Goal: Task Accomplishment & Management: Use online tool/utility

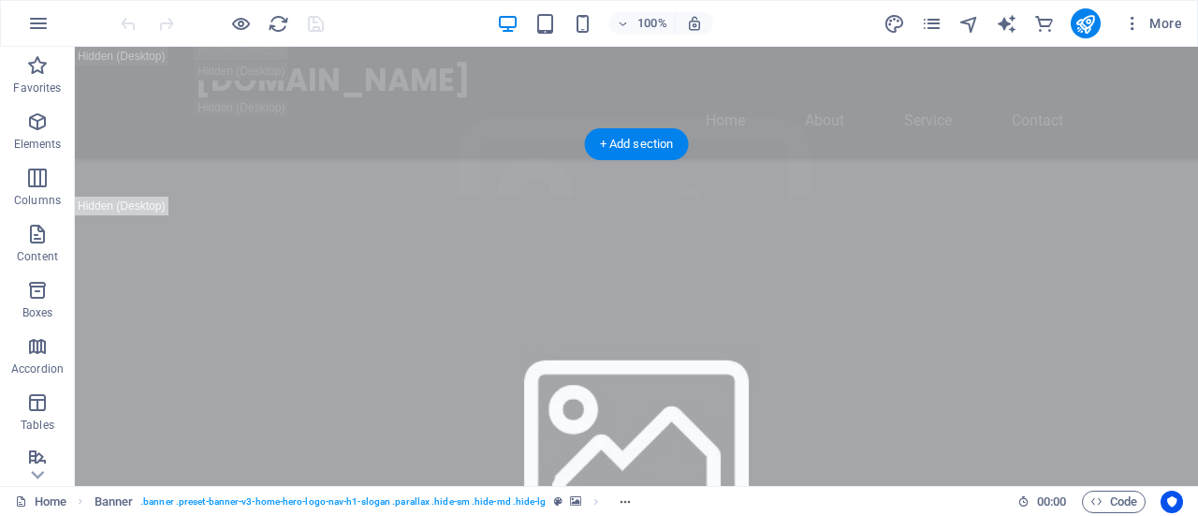
scroll to position [1123, 0]
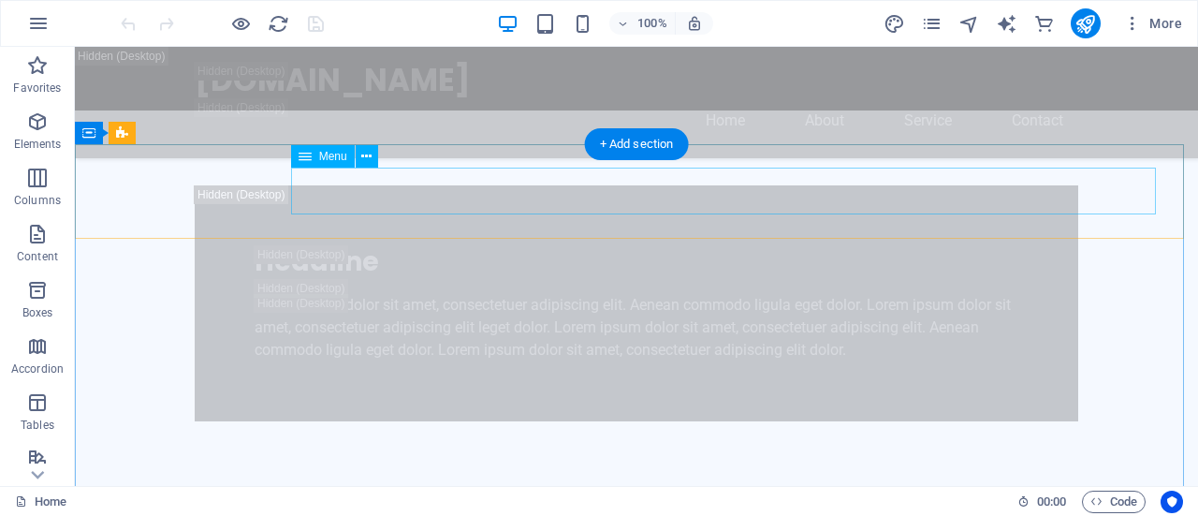
select select
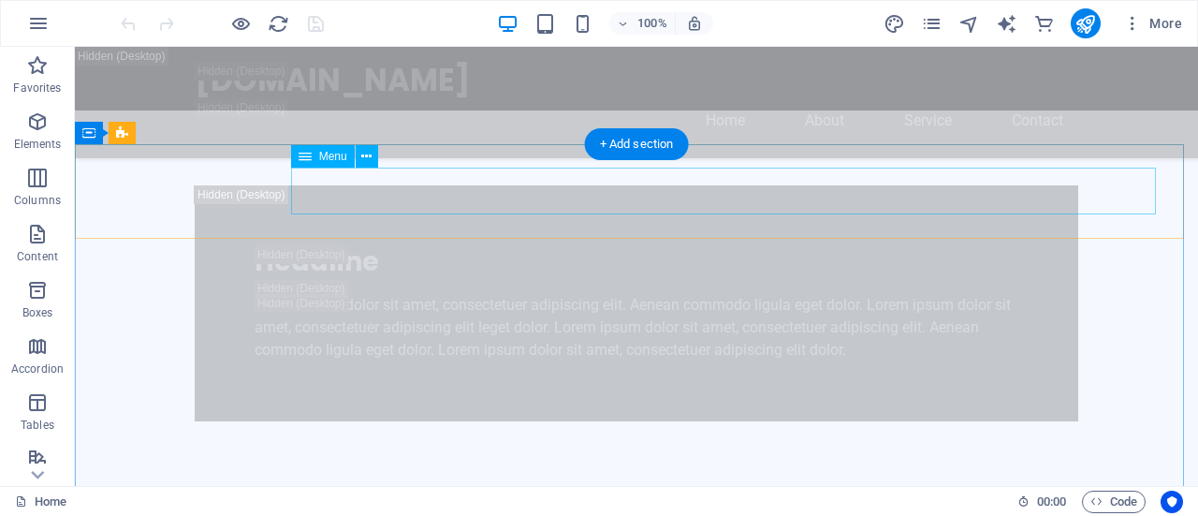
select select
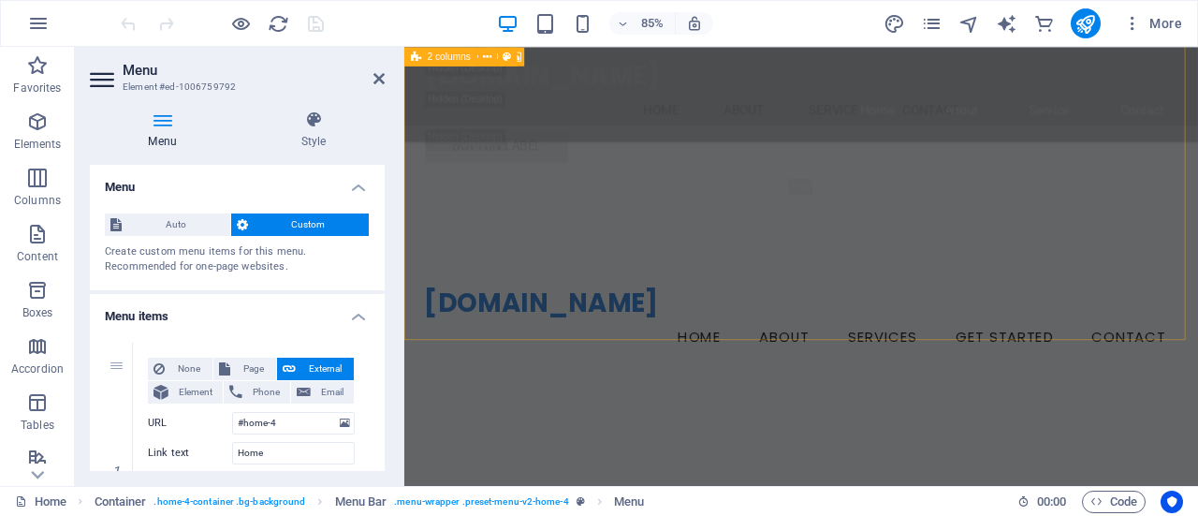
scroll to position [3089, 0]
